Goal: Register for event/course

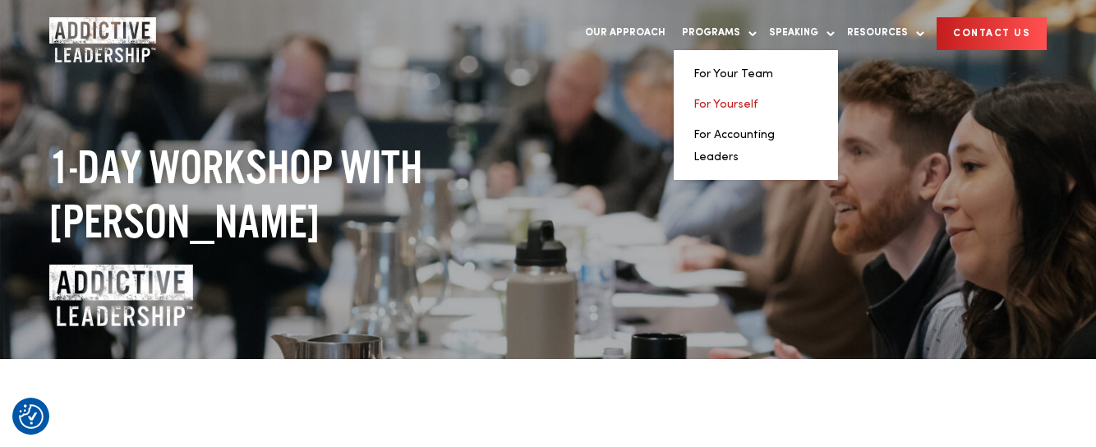
click at [723, 99] on link "For Yourself" at bounding box center [725, 104] width 65 height 11
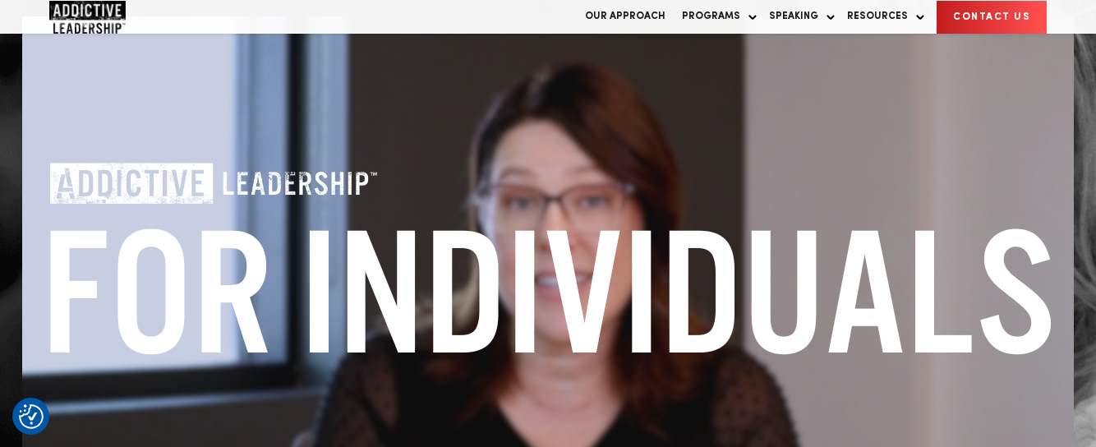
scroll to position [435, 0]
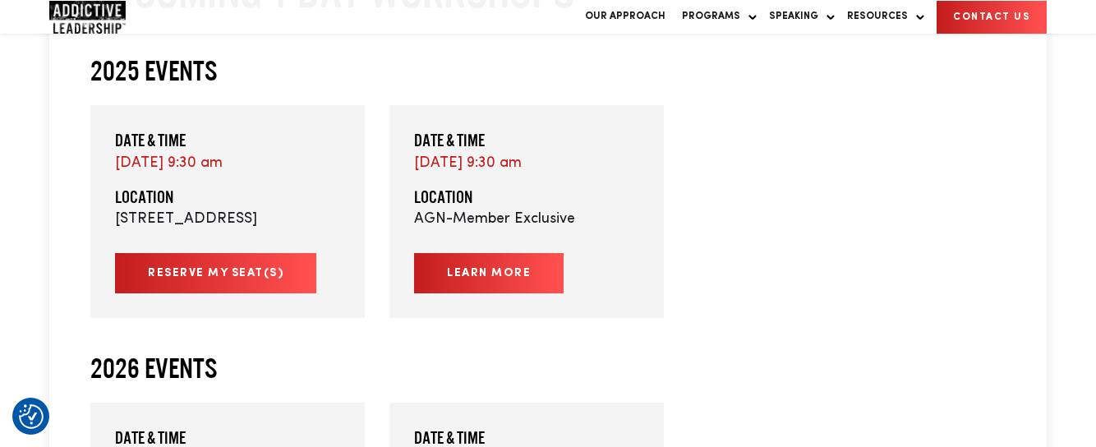
scroll to position [362, 0]
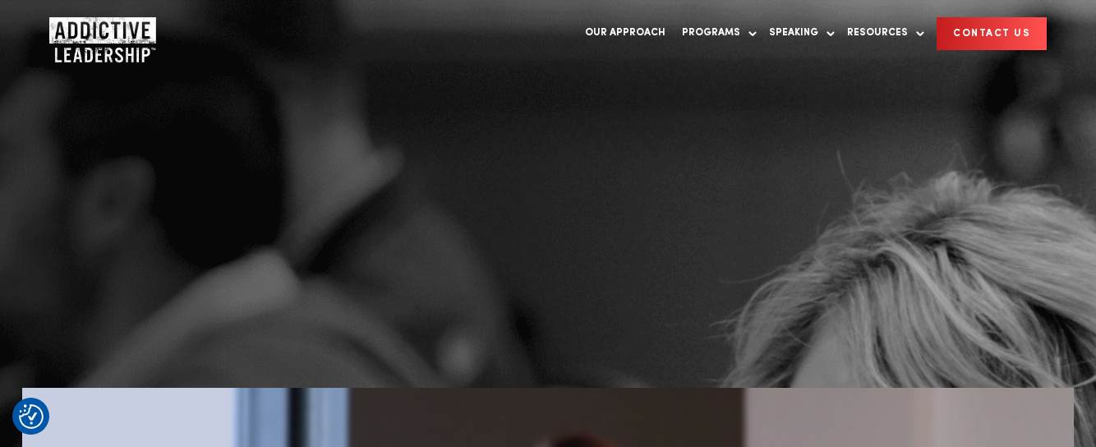
scroll to position [435, 0]
